Goal: Transaction & Acquisition: Purchase product/service

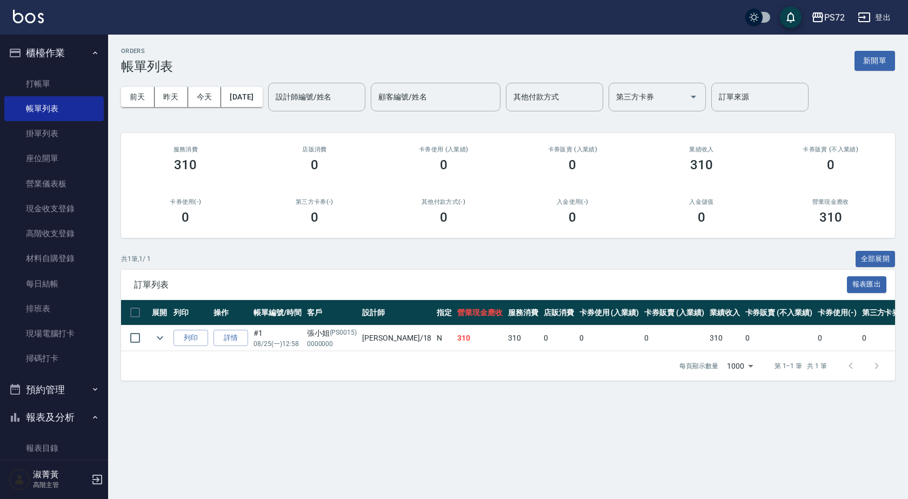
click at [65, 68] on ul "打帳單 帳單列表 掛單列表 座位開單 營業儀表板 現金收支登錄 高階收支登錄 材料自購登錄 每日結帳 排班表 現場電腦打卡 掃碼打卡" at bounding box center [53, 221] width 99 height 309
click at [72, 77] on link "打帳單" at bounding box center [53, 83] width 99 height 25
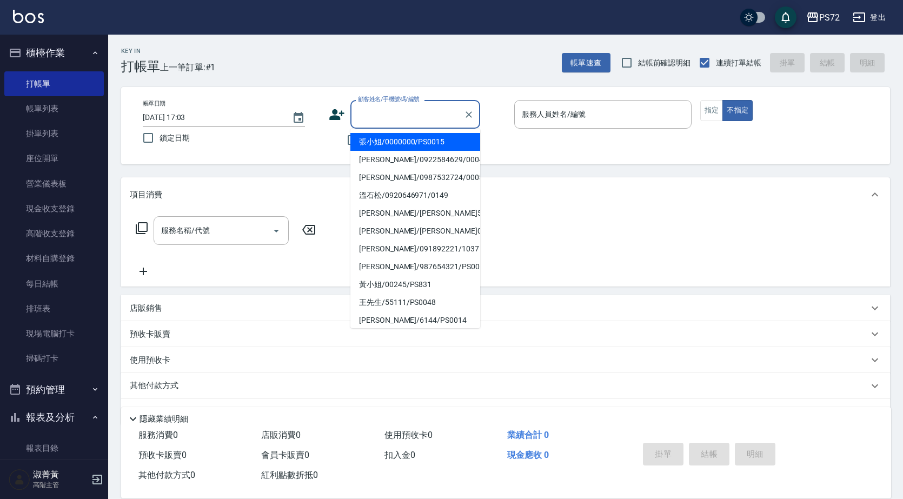
click at [389, 117] on input "顧客姓名/手機號碼/編號" at bounding box center [407, 114] width 104 height 19
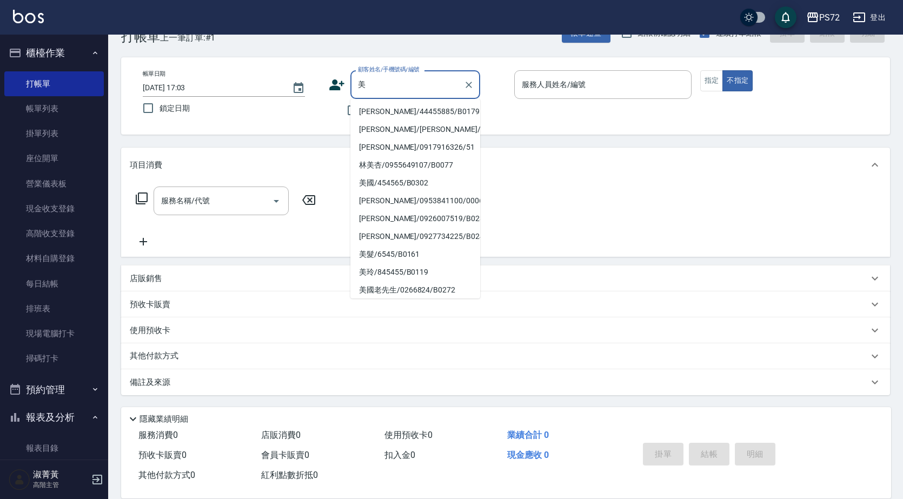
scroll to position [4, 0]
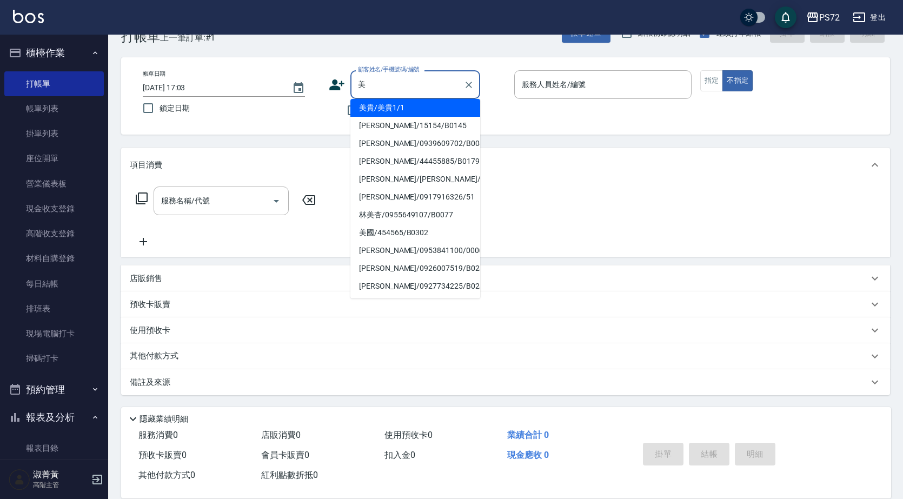
click at [426, 187] on li "[PERSON_NAME]/[PERSON_NAME]/" at bounding box center [415, 179] width 130 height 18
type input "[PERSON_NAME]/[PERSON_NAME]/"
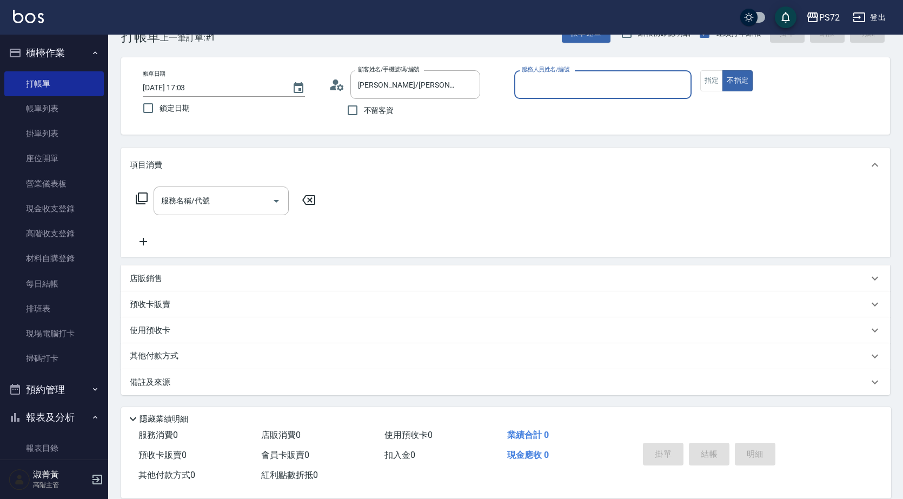
type input "[PERSON_NAME]-1"
click at [437, 95] on div "[PERSON_NAME]/[PERSON_NAME]美/ 顧客姓名/手機號碼/編號" at bounding box center [415, 84] width 130 height 29
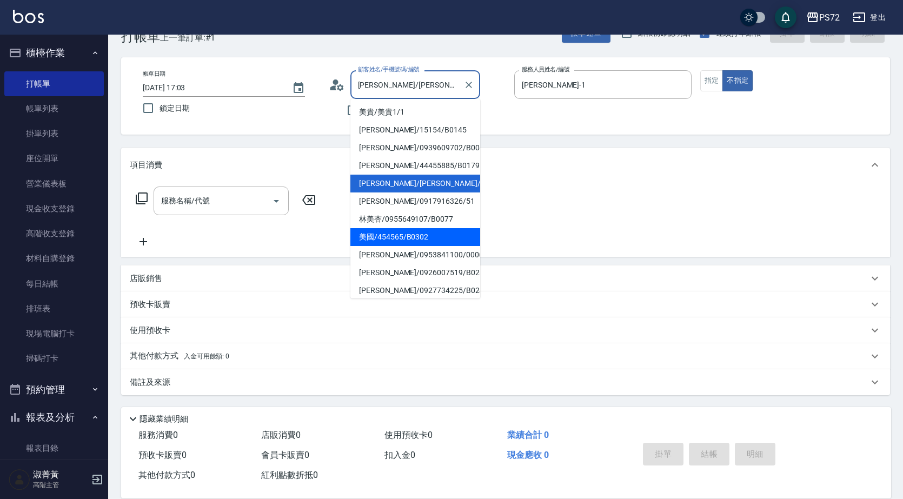
click at [427, 233] on li "美國/454565/B0302" at bounding box center [415, 237] width 130 height 18
type input "美國/454565/B0302"
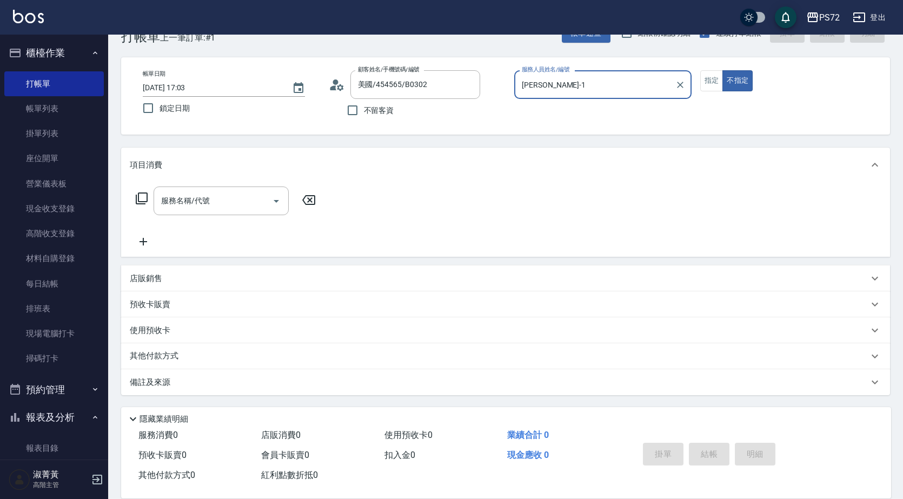
type input "小Hi-02"
click at [446, 88] on input "美國/454565/B0302" at bounding box center [407, 84] width 104 height 19
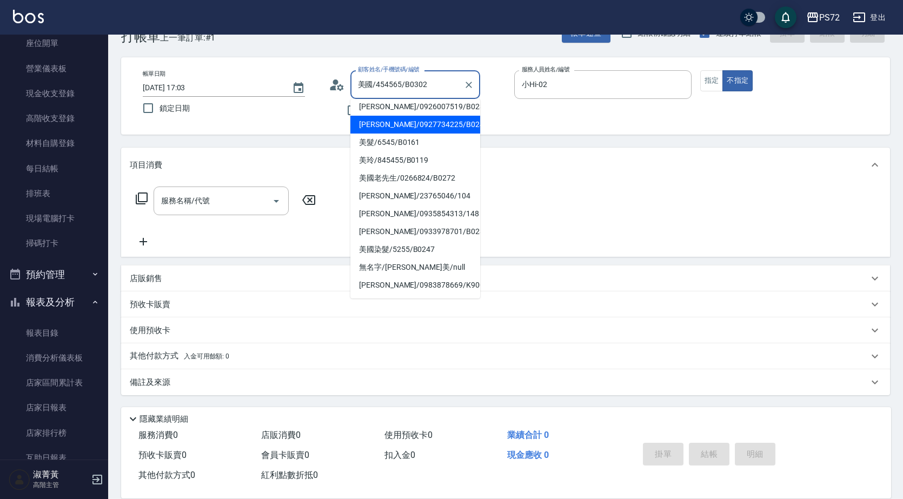
scroll to position [162, 0]
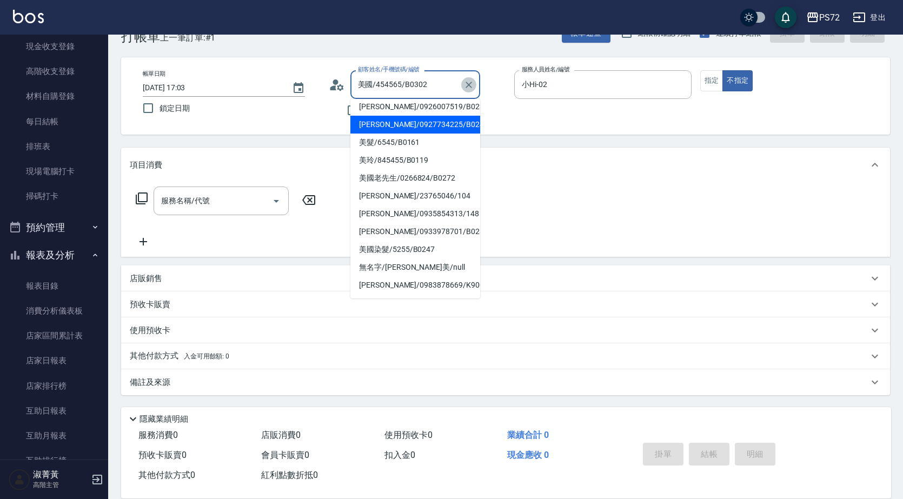
click at [469, 88] on icon "Clear" at bounding box center [468, 84] width 11 height 11
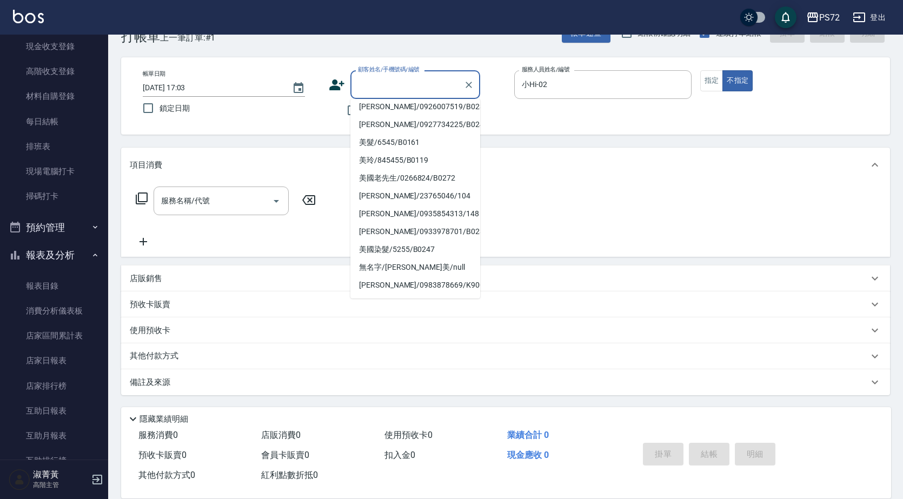
scroll to position [4, 0]
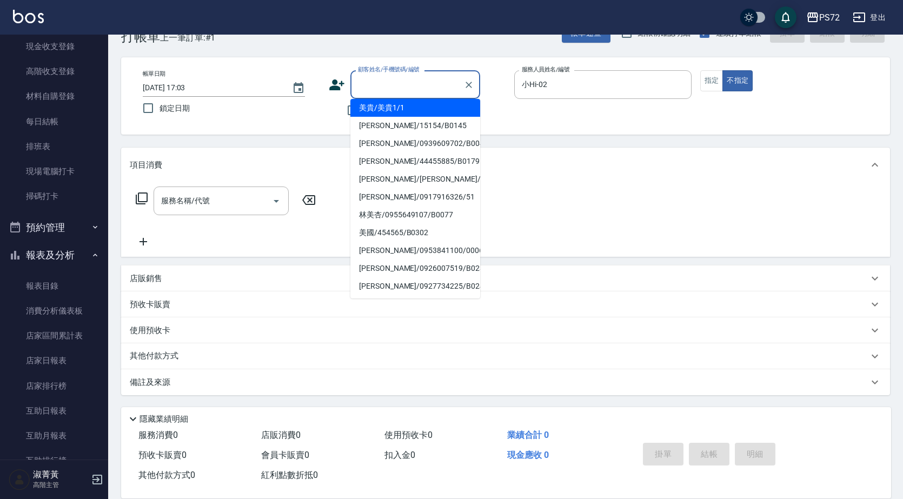
click at [442, 85] on input "顧客姓名/手機號碼/編號" at bounding box center [407, 84] width 104 height 19
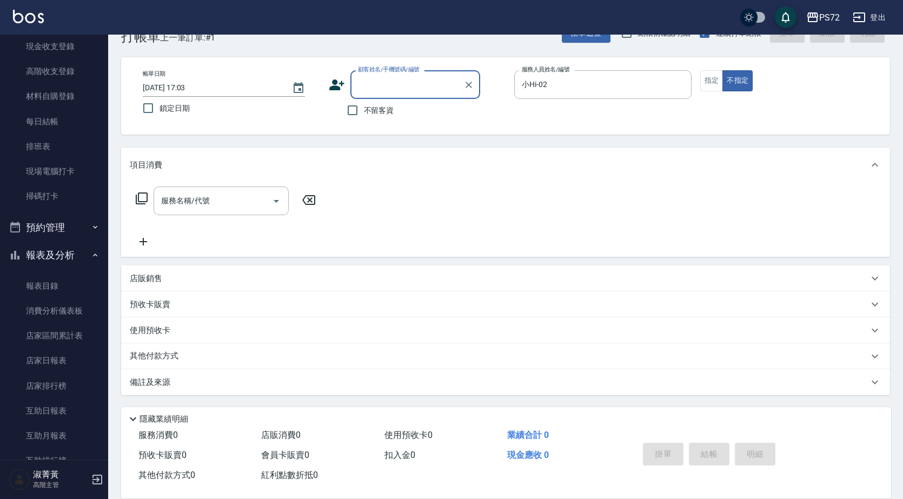
click at [442, 85] on input "顧客姓名/手機號碼/編號" at bounding box center [407, 84] width 104 height 19
click at [337, 88] on icon at bounding box center [336, 84] width 15 height 11
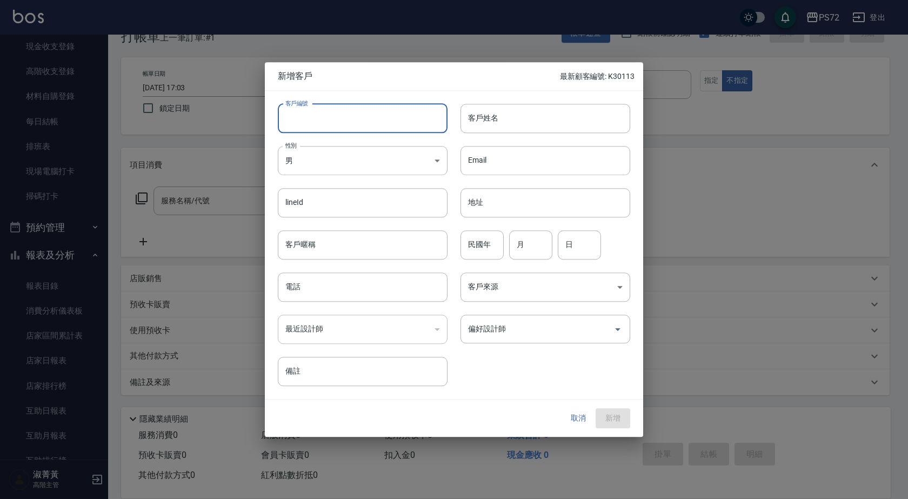
click at [375, 112] on input "客戶編號" at bounding box center [363, 118] width 170 height 29
type input "PS839"
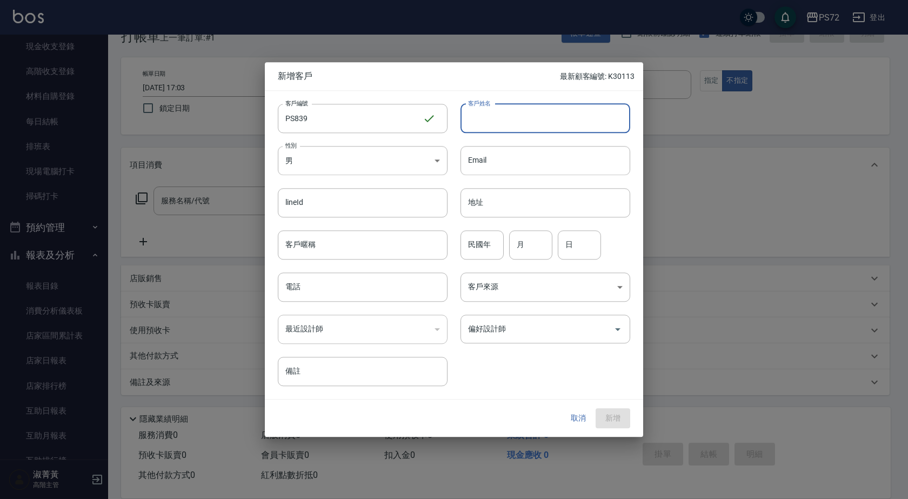
click at [503, 125] on input "客戶姓名" at bounding box center [546, 118] width 170 height 29
type input "妹妹"
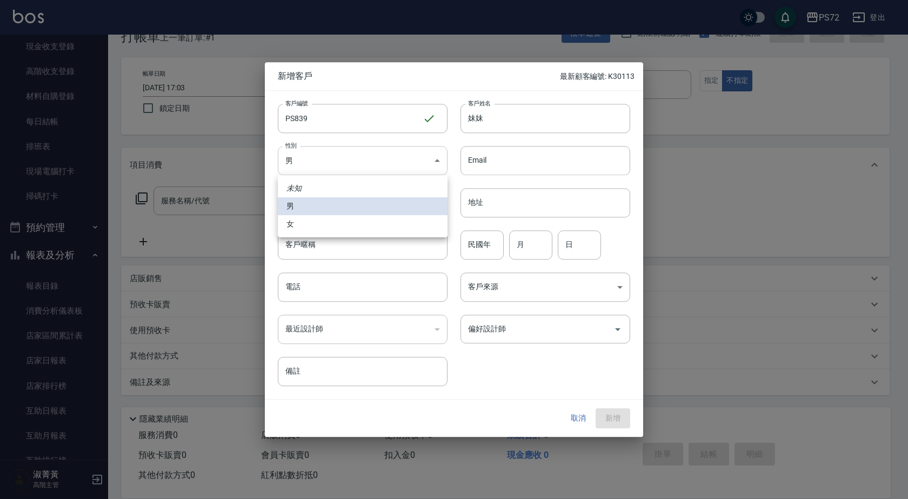
click at [409, 158] on body "PS72 登出 櫃檯作業 打帳單 帳單列表 掛單列表 座位開單 營業儀表板 現金收支登錄 高階收支登錄 材料自購登錄 每日結帳 排班表 現場電腦打卡 掃碼打卡…" at bounding box center [454, 234] width 908 height 529
click at [363, 224] on li "女" at bounding box center [363, 224] width 170 height 18
type input "[DEMOGRAPHIC_DATA]"
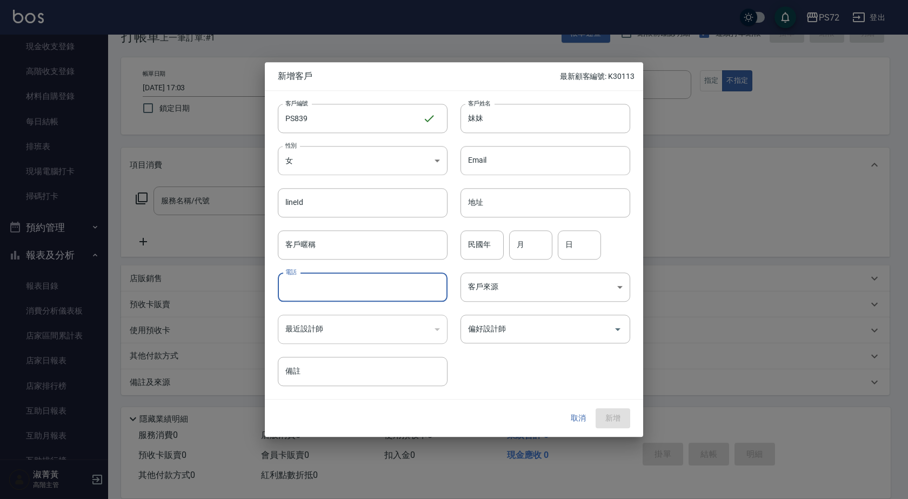
click at [407, 291] on input "電話" at bounding box center [363, 286] width 170 height 29
click at [297, 285] on input "035466969" at bounding box center [363, 286] width 170 height 29
click at [309, 287] on input "035466969" at bounding box center [363, 286] width 170 height 29
click at [335, 288] on input "035466969" at bounding box center [363, 286] width 170 height 29
type input "0354669695"
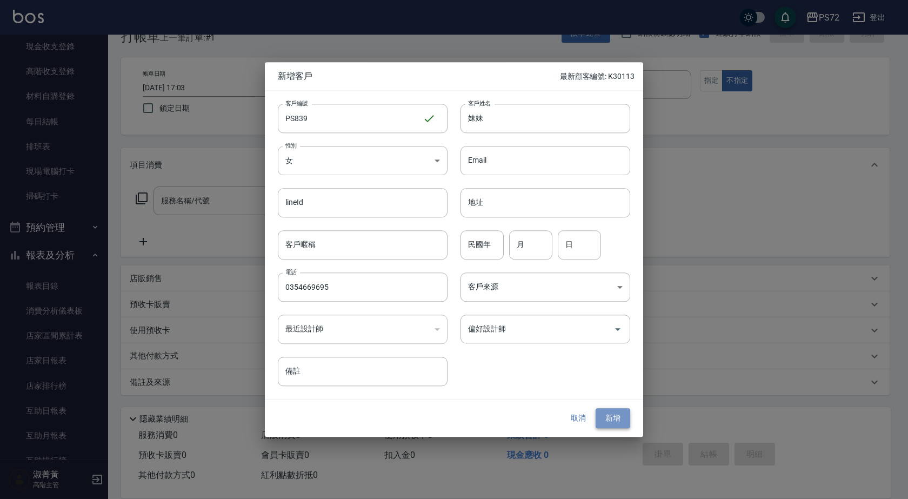
click at [614, 415] on button "新增" at bounding box center [613, 419] width 35 height 20
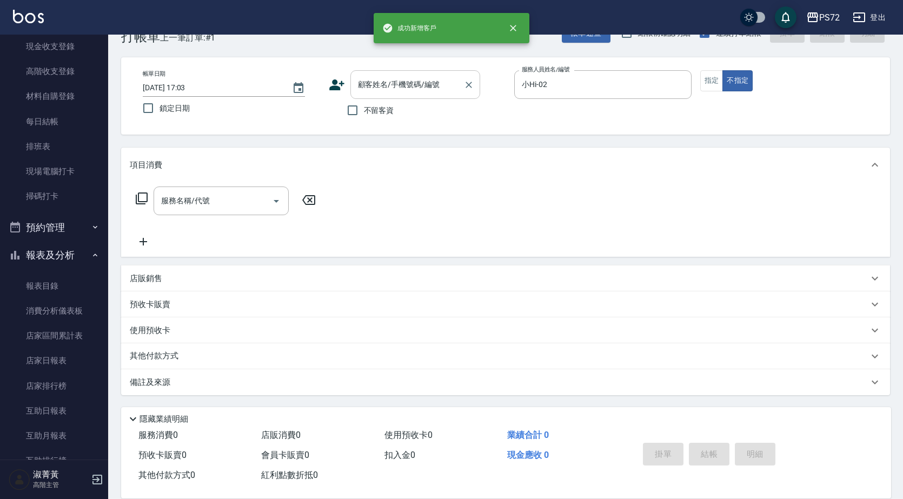
click at [428, 85] on input "顧客姓名/手機號碼/編號" at bounding box center [407, 84] width 104 height 19
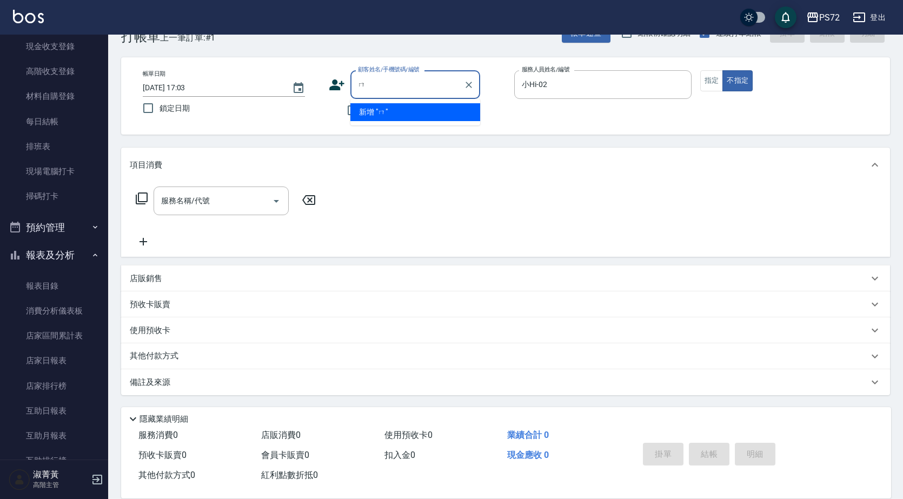
scroll to position [0, 0]
click at [440, 110] on li "妹妹/0354669695/PS839" at bounding box center [415, 112] width 130 height 18
type input "妹妹/0354669695/PS839"
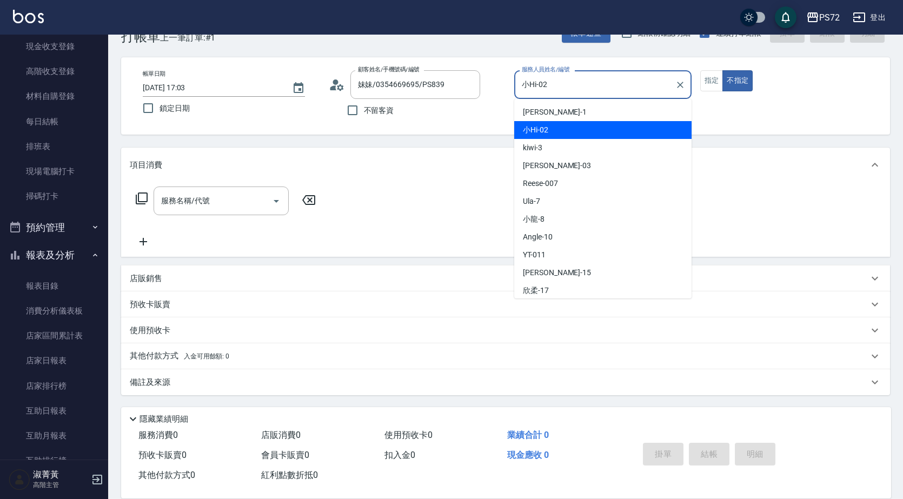
click at [610, 81] on input "小Hi-02" at bounding box center [594, 84] width 151 height 19
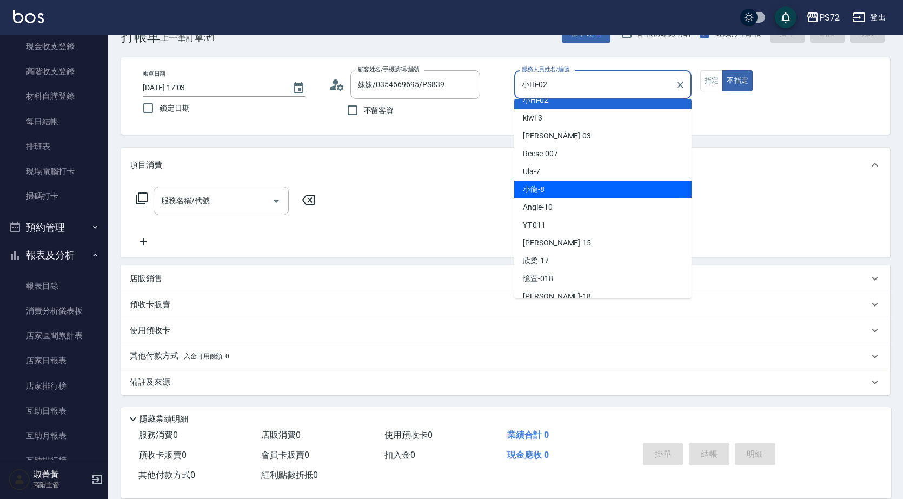
scroll to position [54, 0]
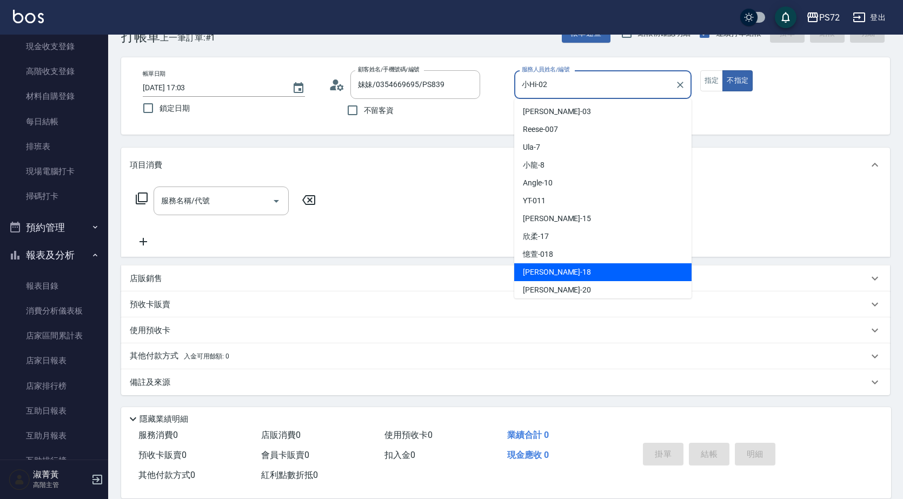
click at [564, 269] on div "[PERSON_NAME] -18" at bounding box center [602, 272] width 177 height 18
type input "[PERSON_NAME]-18"
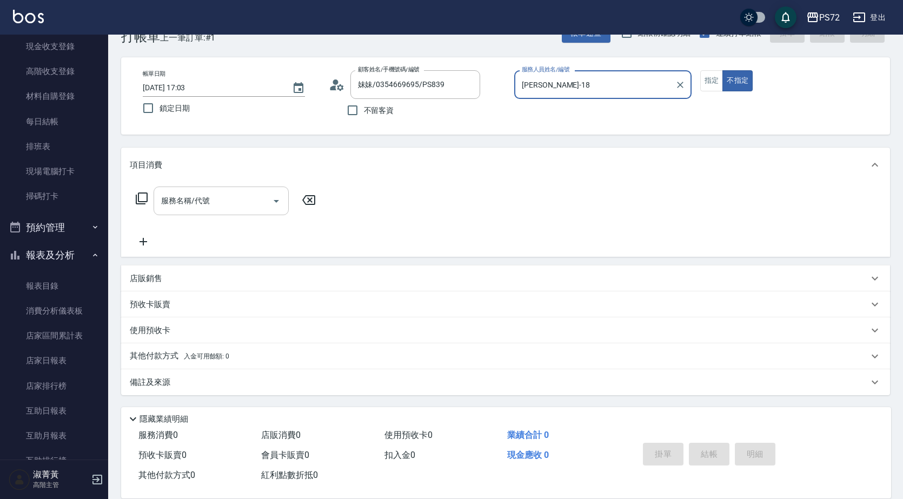
click at [231, 206] on input "服務名稱/代號" at bounding box center [212, 200] width 109 height 19
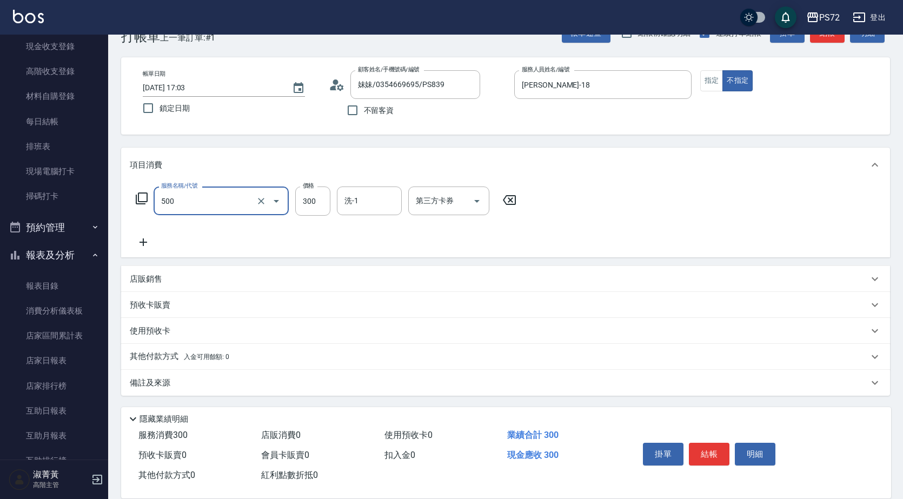
type input "洗髮(A級)(500)"
click at [260, 203] on icon "Clear" at bounding box center [261, 201] width 11 height 11
click at [240, 202] on input "服務名稱/代號" at bounding box center [205, 200] width 95 height 19
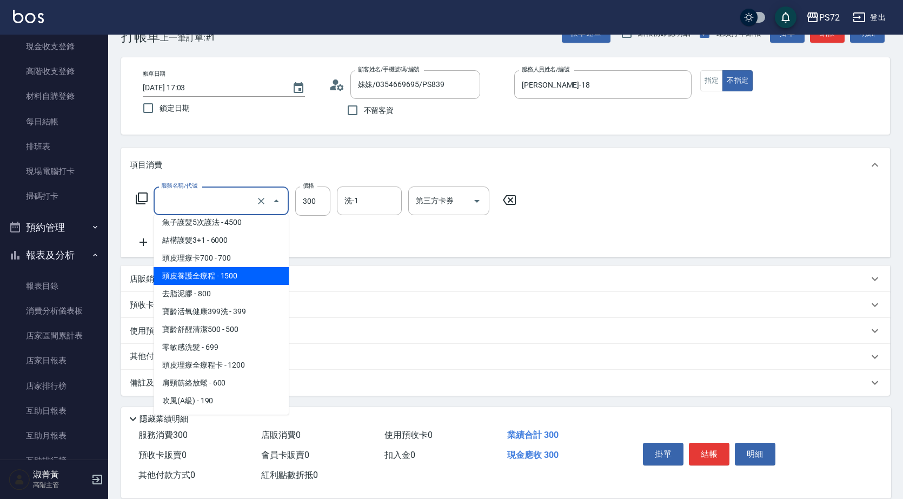
scroll to position [721, 0]
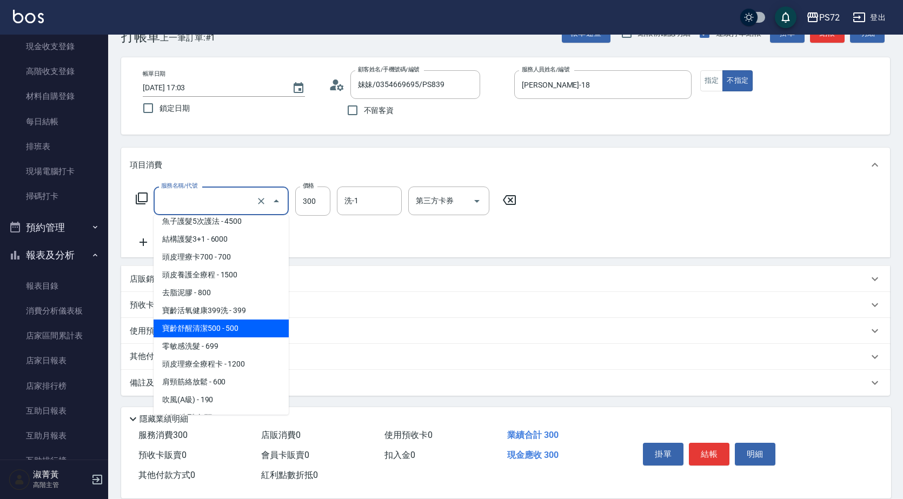
click at [257, 326] on span "寶齡舒醒清潔500 - 500" at bounding box center [221, 329] width 135 height 18
type input "寶齡舒醒清潔500(628)"
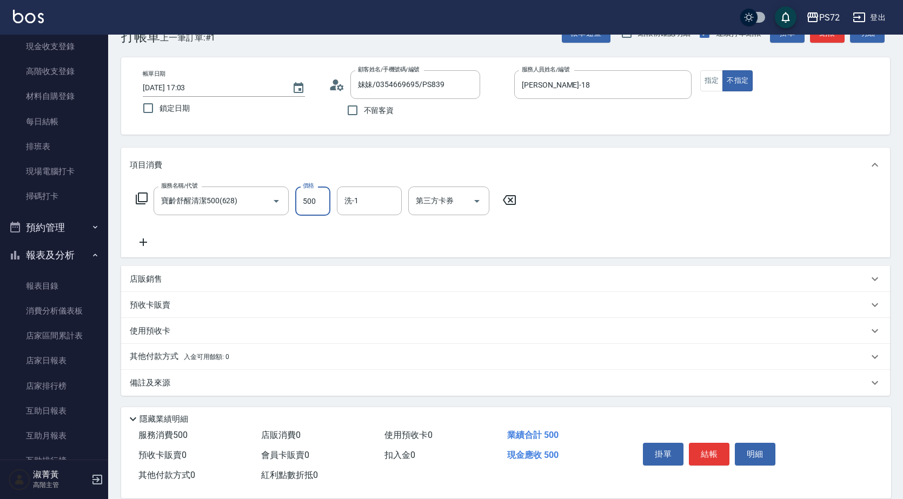
click at [320, 194] on input "500" at bounding box center [312, 201] width 35 height 29
type input "600"
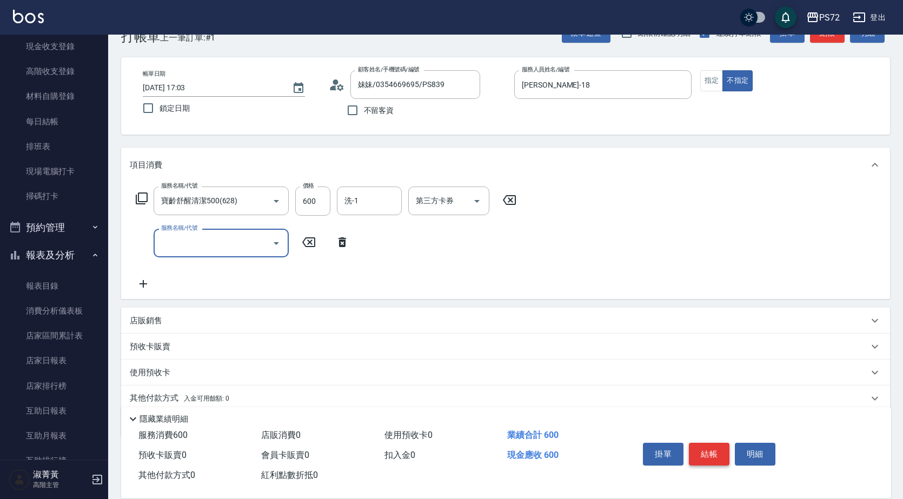
click at [720, 451] on button "結帳" at bounding box center [709, 454] width 41 height 23
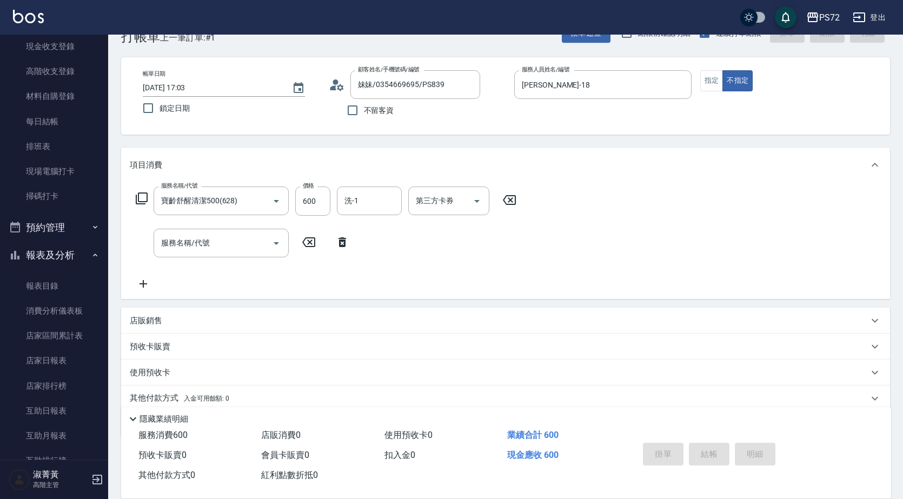
type input "[DATE] 17:05"
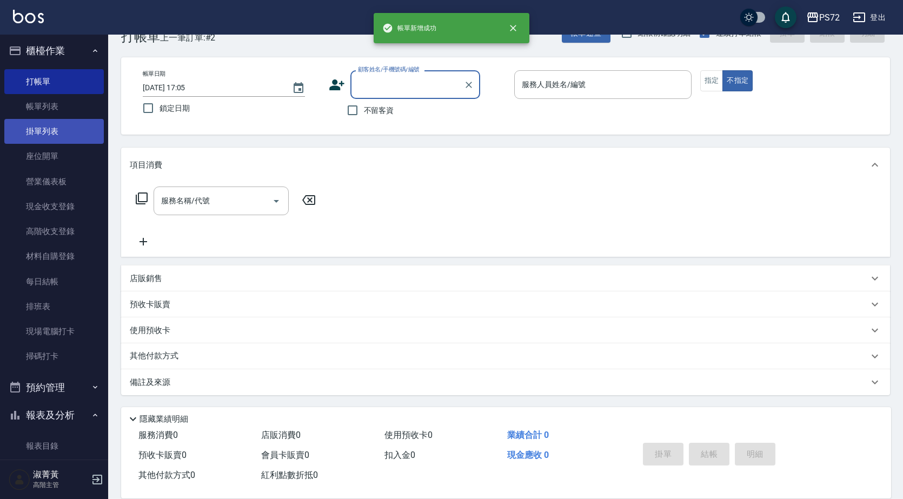
scroll to position [0, 0]
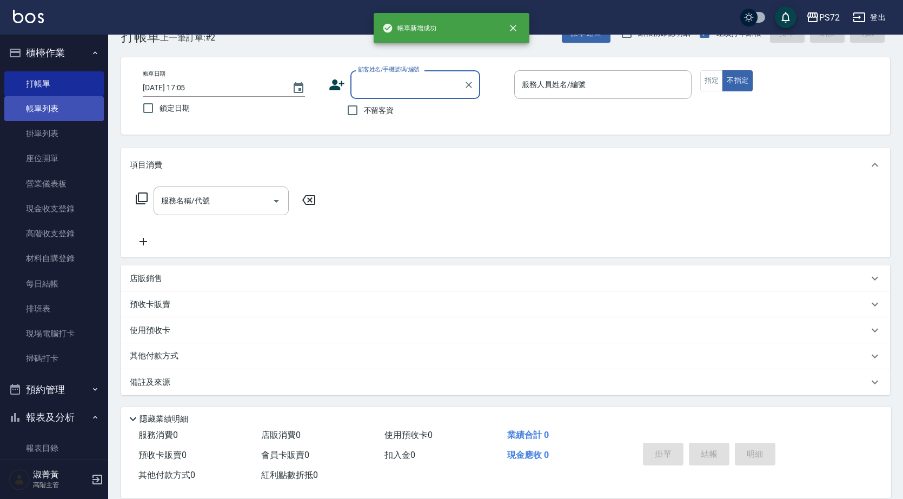
click at [64, 108] on link "帳單列表" at bounding box center [53, 108] width 99 height 25
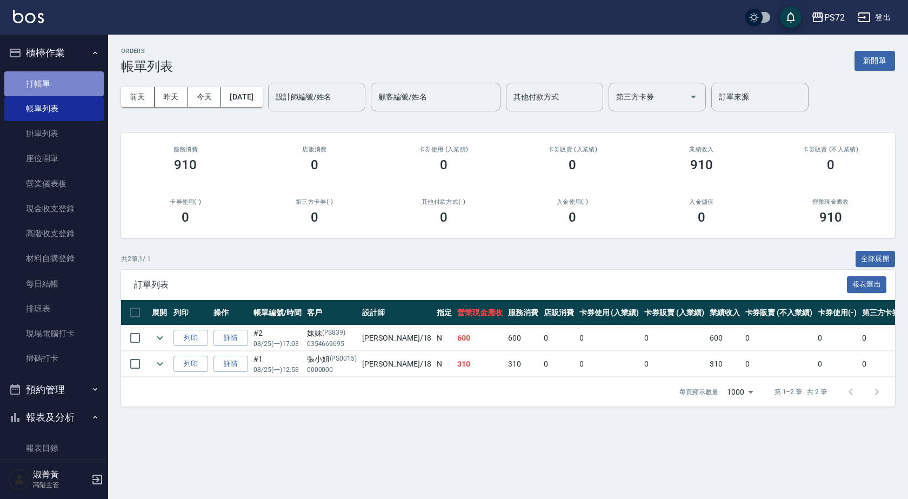
click at [56, 87] on link "打帳單" at bounding box center [53, 83] width 99 height 25
